Goal: Task Accomplishment & Management: Use online tool/utility

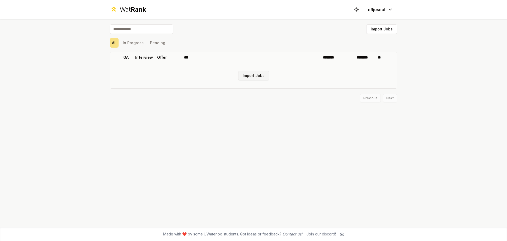
click at [247, 75] on button "Import Jobs" at bounding box center [253, 76] width 31 height 10
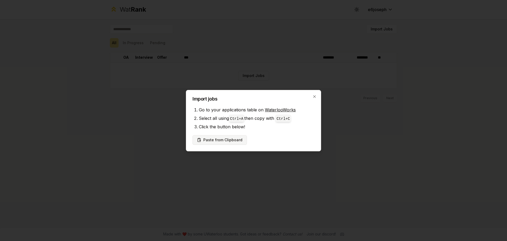
click at [219, 139] on button "Paste from Clipboard" at bounding box center [219, 140] width 54 height 10
click at [234, 137] on button "Paste from Clipboard" at bounding box center [219, 140] width 54 height 10
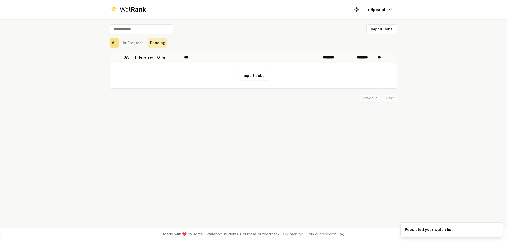
click at [148, 42] on button "Pending" at bounding box center [158, 43] width 20 height 10
click at [125, 41] on button "In Progress" at bounding box center [133, 43] width 25 height 10
click at [112, 40] on button "All" at bounding box center [114, 43] width 9 height 10
click at [375, 30] on button "Import Jobs" at bounding box center [381, 29] width 31 height 10
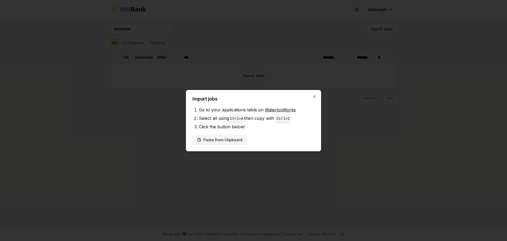
click at [221, 142] on button "Paste from Clipboard" at bounding box center [219, 140] width 54 height 10
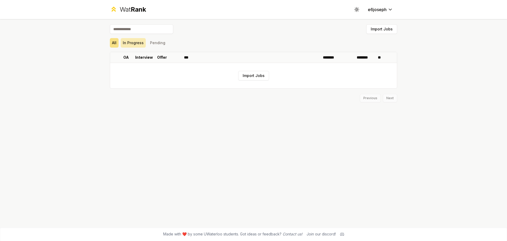
click at [142, 38] on button "In Progress" at bounding box center [133, 43] width 25 height 10
click at [117, 42] on button "All" at bounding box center [114, 43] width 9 height 10
click at [257, 77] on button "Import Jobs" at bounding box center [253, 76] width 31 height 10
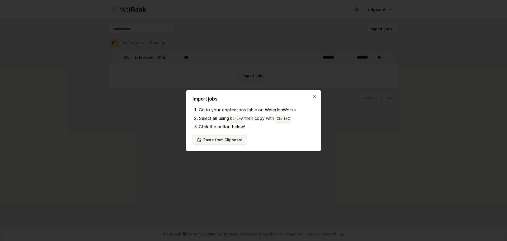
click at [222, 142] on button "Paste from Clipboard" at bounding box center [219, 140] width 54 height 10
click at [314, 93] on div "Import jobs Go to your applications table on WaterlooWorks Select all using Ctr…" at bounding box center [253, 120] width 135 height 61
click at [314, 96] on icon "button" at bounding box center [314, 96] width 4 height 4
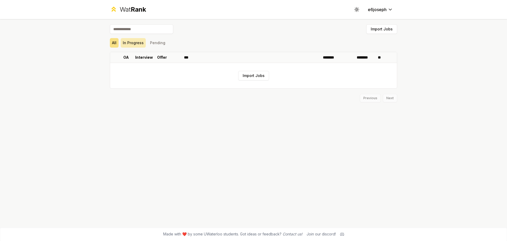
click at [140, 43] on button "In Progress" at bounding box center [133, 43] width 25 height 10
click at [164, 43] on button "Pending" at bounding box center [158, 43] width 20 height 10
click at [131, 42] on button "In Progress" at bounding box center [133, 43] width 25 height 10
click at [120, 43] on div "All In Progress Pending" at bounding box center [253, 43] width 287 height 10
click at [250, 78] on button "Import Jobs" at bounding box center [253, 76] width 31 height 10
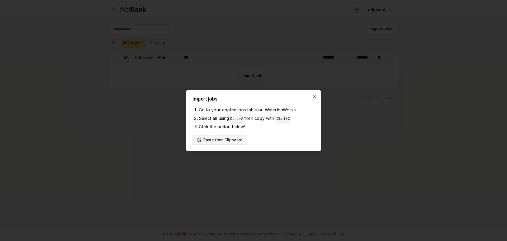
click at [235, 138] on button "Paste from Clipboard" at bounding box center [219, 140] width 54 height 10
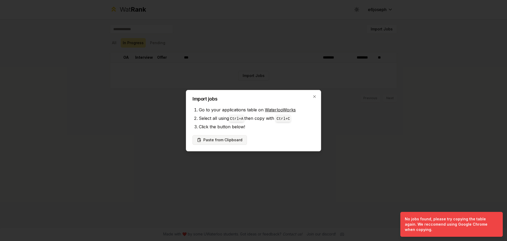
click at [219, 142] on button "Paste from Clipboard" at bounding box center [219, 140] width 54 height 10
click at [314, 96] on icon "button" at bounding box center [314, 96] width 2 height 2
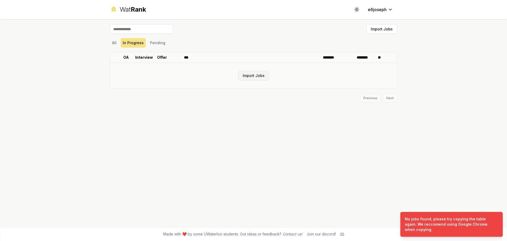
click at [259, 78] on button "Import Jobs" at bounding box center [253, 76] width 31 height 10
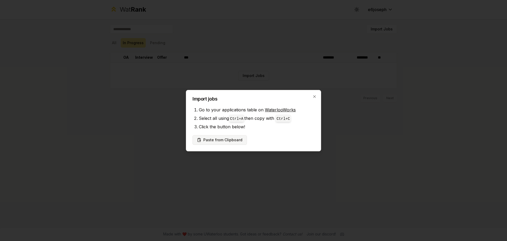
click at [233, 140] on button "Paste from Clipboard" at bounding box center [219, 140] width 54 height 10
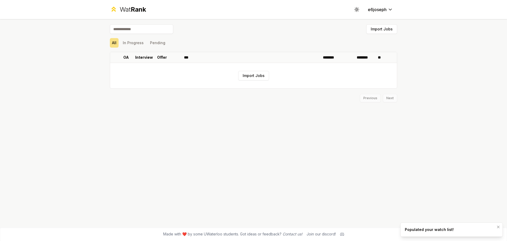
click at [444, 230] on div "Populated your watch list!" at bounding box center [429, 229] width 49 height 5
click at [138, 40] on button "In Progress" at bounding box center [133, 43] width 25 height 10
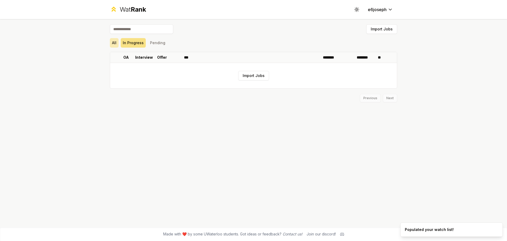
click at [112, 44] on button "All" at bounding box center [114, 43] width 9 height 10
click at [391, 95] on div "Previous Next" at bounding box center [253, 95] width 287 height 14
click at [137, 1] on div "Wat Rank Toggle theme e6joseph" at bounding box center [253, 9] width 304 height 19
click at [137, 11] on span "Rank" at bounding box center [138, 10] width 15 height 8
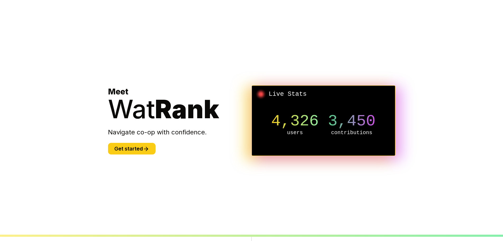
click at [139, 161] on section "Meet Wat Rank Navigate co-op with confidence. Get started Live Stats 4,326 user…" at bounding box center [252, 120] width 304 height 241
click at [135, 157] on section "Meet Wat Rank Navigate co-op with confidence. Get started Live Stats 4,804 user…" at bounding box center [252, 120] width 304 height 241
click at [135, 153] on button "Get started" at bounding box center [132, 149] width 48 height 12
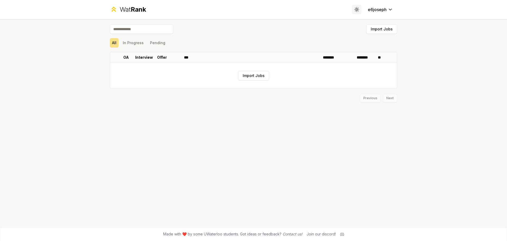
click at [355, 10] on icon at bounding box center [356, 9] width 5 height 5
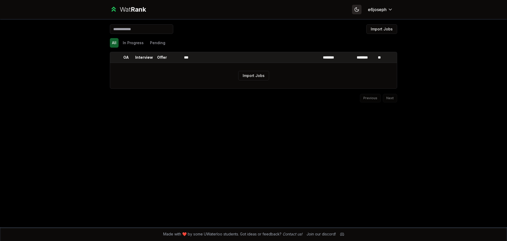
click at [355, 10] on icon at bounding box center [356, 9] width 5 height 5
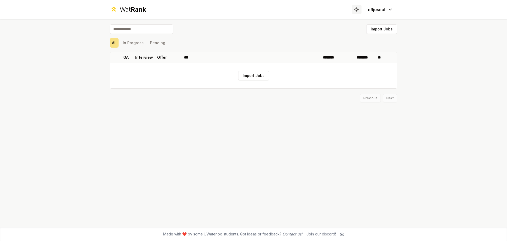
click at [355, 10] on icon at bounding box center [356, 9] width 5 height 5
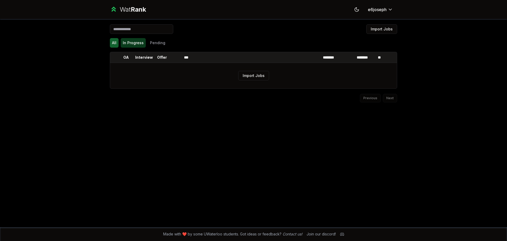
click at [136, 44] on button "In Progress" at bounding box center [133, 43] width 25 height 10
click at [140, 30] on input at bounding box center [141, 29] width 63 height 10
click at [140, 31] on input at bounding box center [141, 29] width 63 height 10
click at [115, 45] on button "All" at bounding box center [114, 43] width 9 height 10
click at [125, 31] on input at bounding box center [141, 29] width 63 height 10
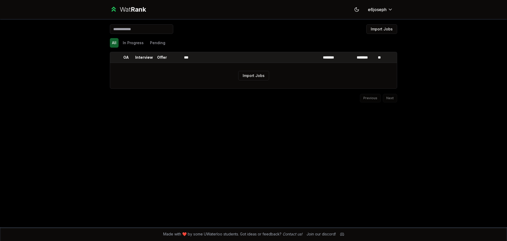
paste input "******"
type input "******"
click at [128, 43] on button "In Progress" at bounding box center [133, 43] width 25 height 10
click at [158, 45] on button "Pending" at bounding box center [158, 43] width 20 height 10
click at [111, 45] on button "All" at bounding box center [114, 43] width 9 height 10
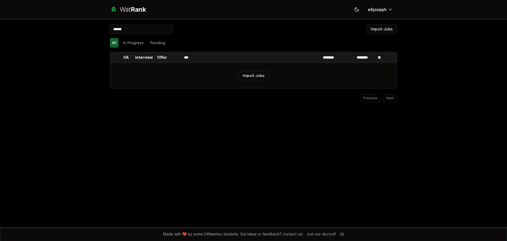
drag, startPoint x: 60, startPoint y: 23, endPoint x: 27, endPoint y: 23, distance: 33.5
click at [27, 23] on div "Wat Rank Toggle theme e6joseph ****** Import Jobs All In Progress Pending OA In…" at bounding box center [253, 120] width 507 height 241
